Goal: Navigation & Orientation: Find specific page/section

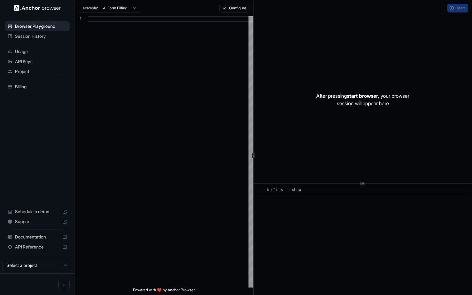
scroll to position [39, 0]
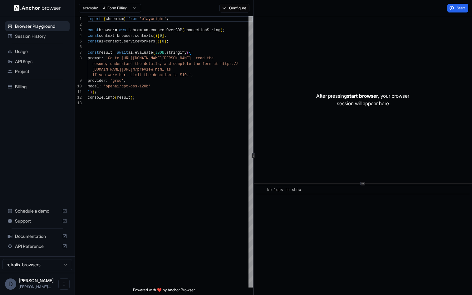
click at [19, 52] on span "Usage" at bounding box center [41, 51] width 52 height 6
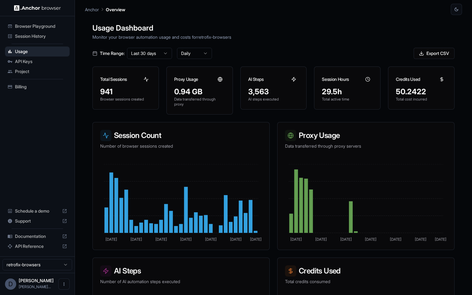
click at [31, 73] on span "Project" at bounding box center [41, 71] width 52 height 6
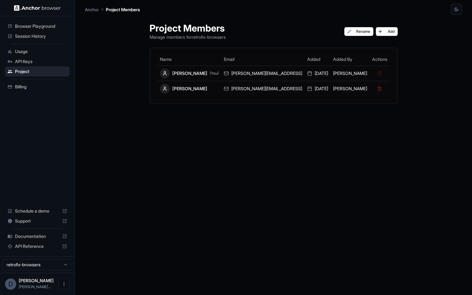
click at [32, 86] on span "Billing" at bounding box center [41, 87] width 52 height 6
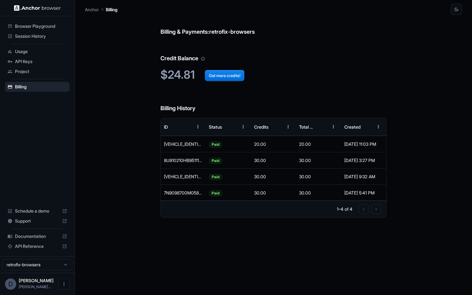
click at [37, 60] on span "API Keys" at bounding box center [41, 61] width 52 height 6
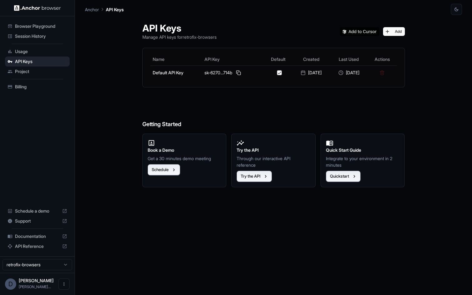
click at [37, 56] on div "Usage" at bounding box center [37, 52] width 65 height 10
